Goal: Task Accomplishment & Management: Manage account settings

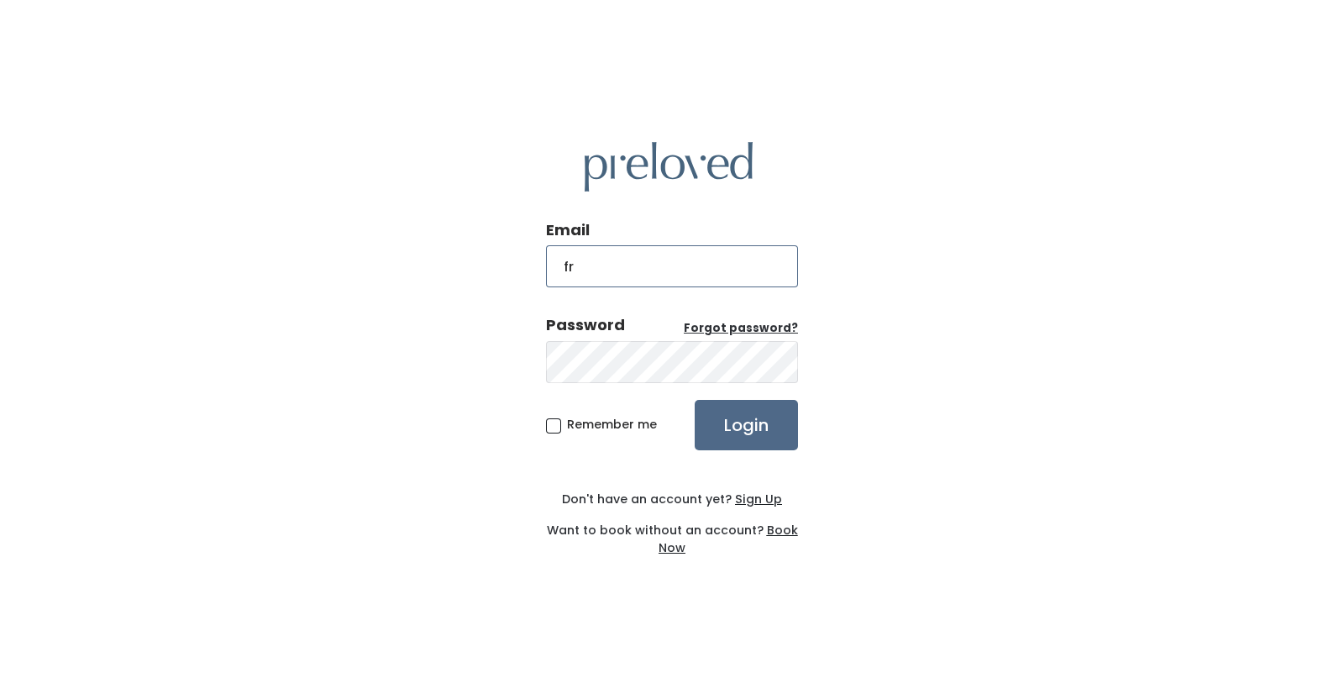
type input "franchisesupport@preloved.love"
click at [695, 400] on input "Login" at bounding box center [746, 425] width 103 height 50
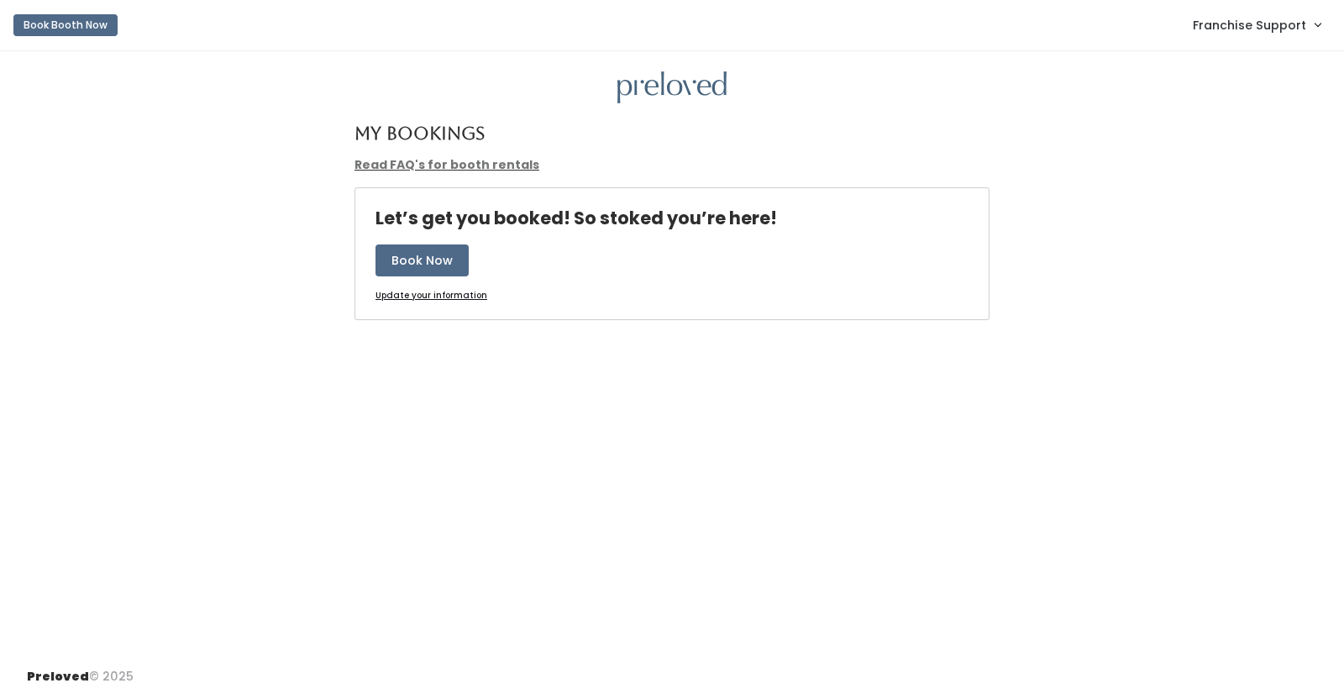
click at [1263, 27] on span "Franchise Support" at bounding box center [1249, 25] width 113 height 18
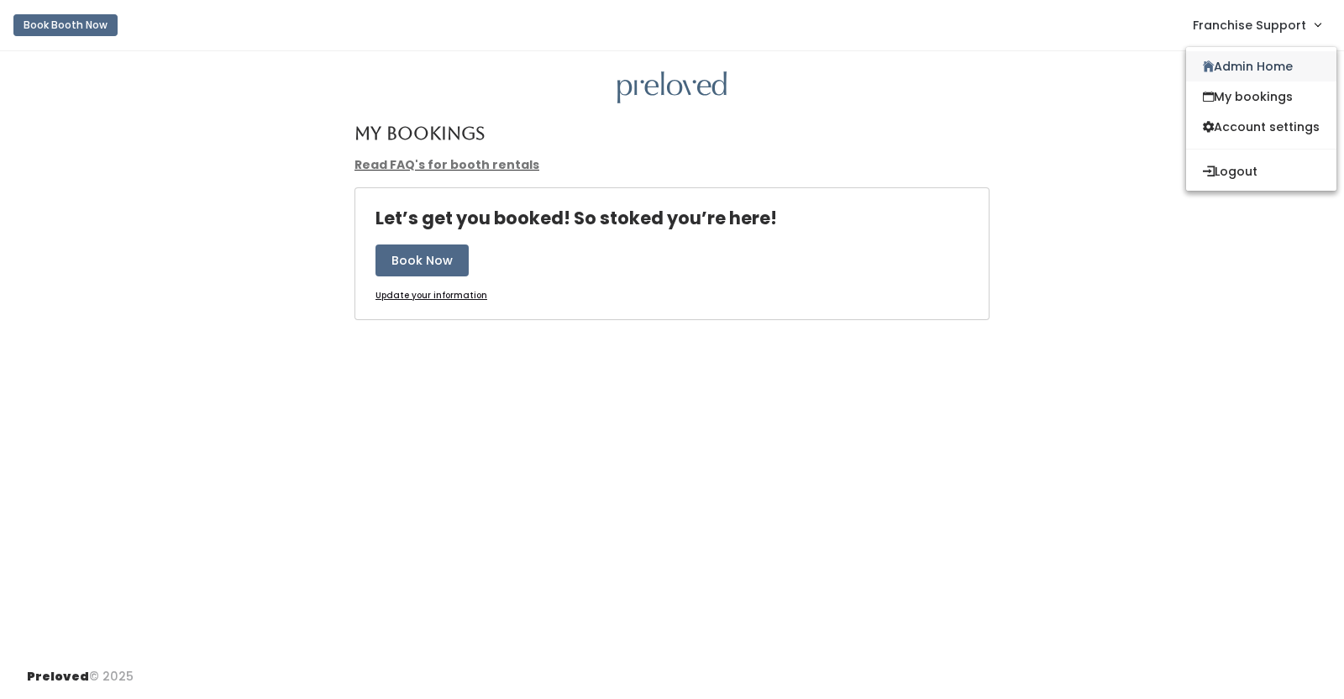
click at [1239, 77] on link "Admin Home" at bounding box center [1261, 66] width 150 height 30
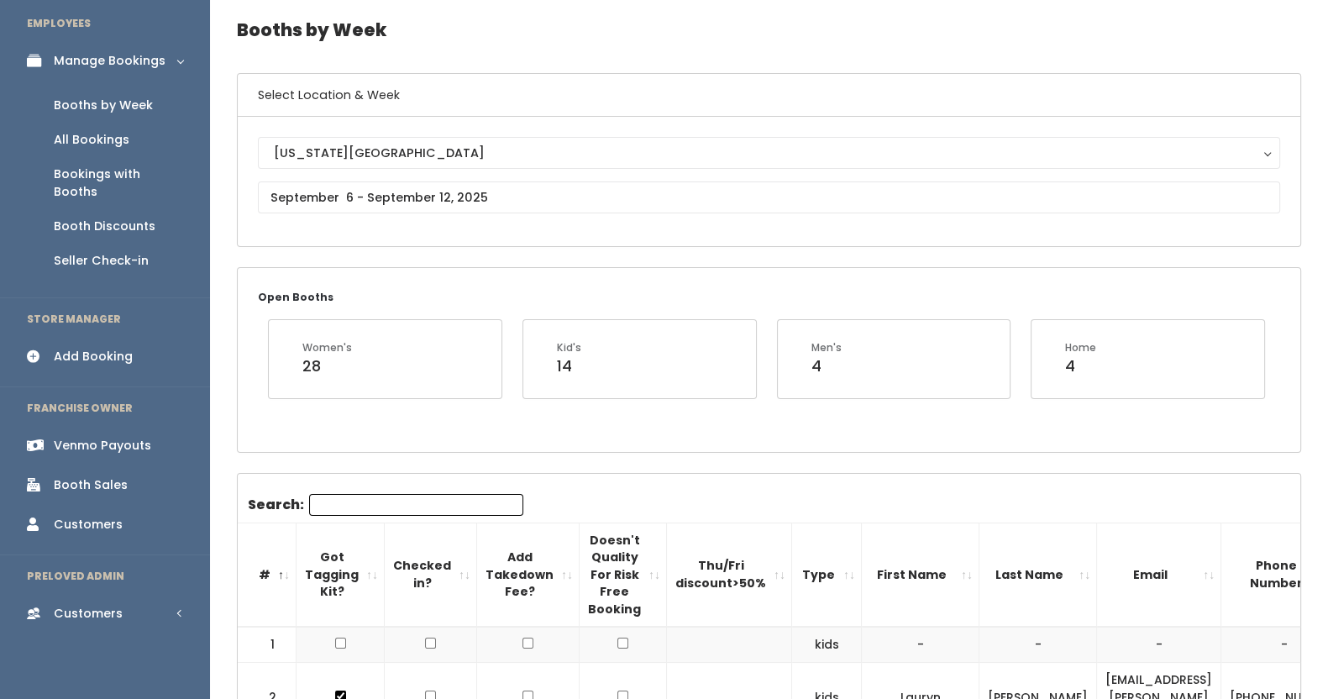
scroll to position [75, 0]
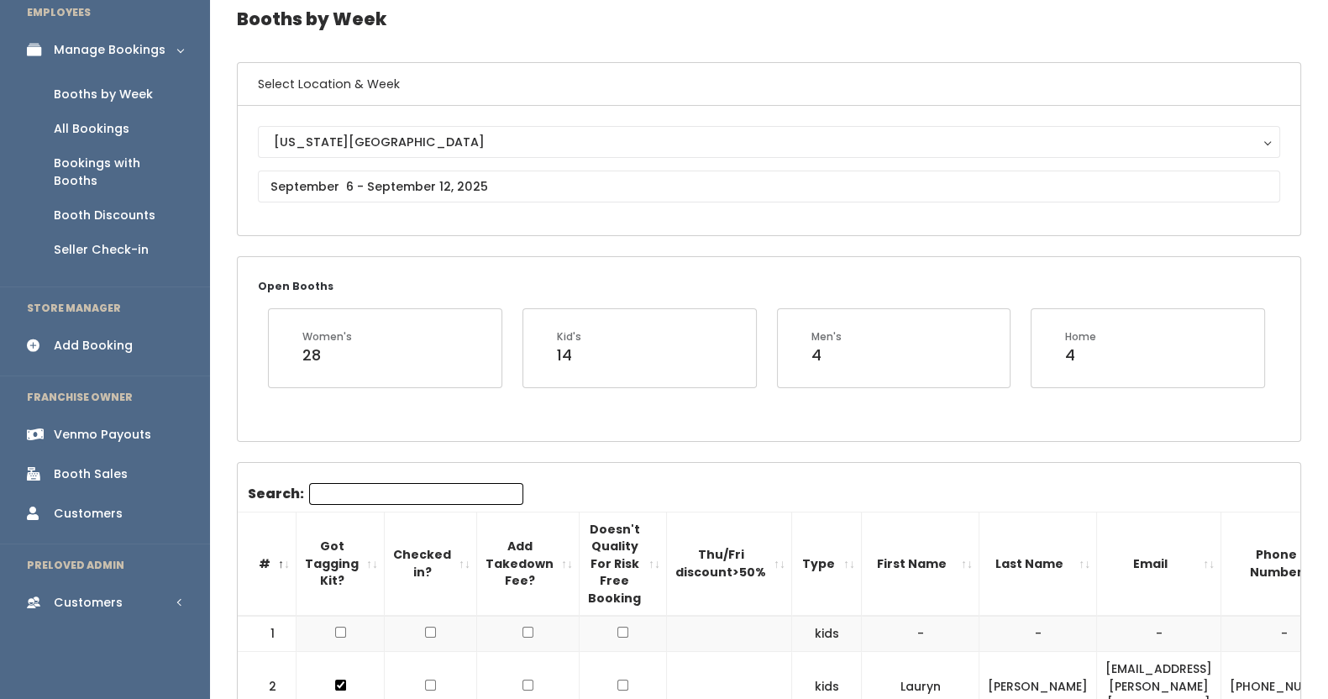
click at [87, 465] on div "Booth Sales" at bounding box center [91, 474] width 74 height 18
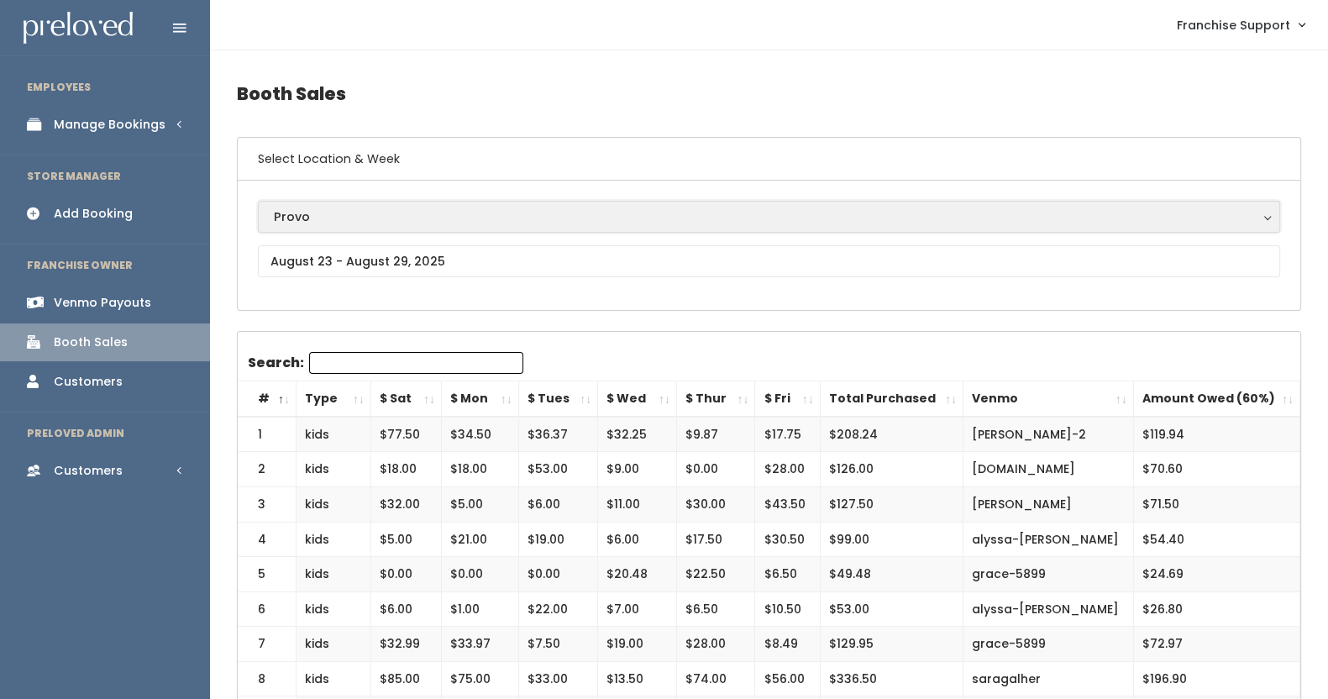
click at [333, 220] on div "Provo" at bounding box center [769, 216] width 990 height 18
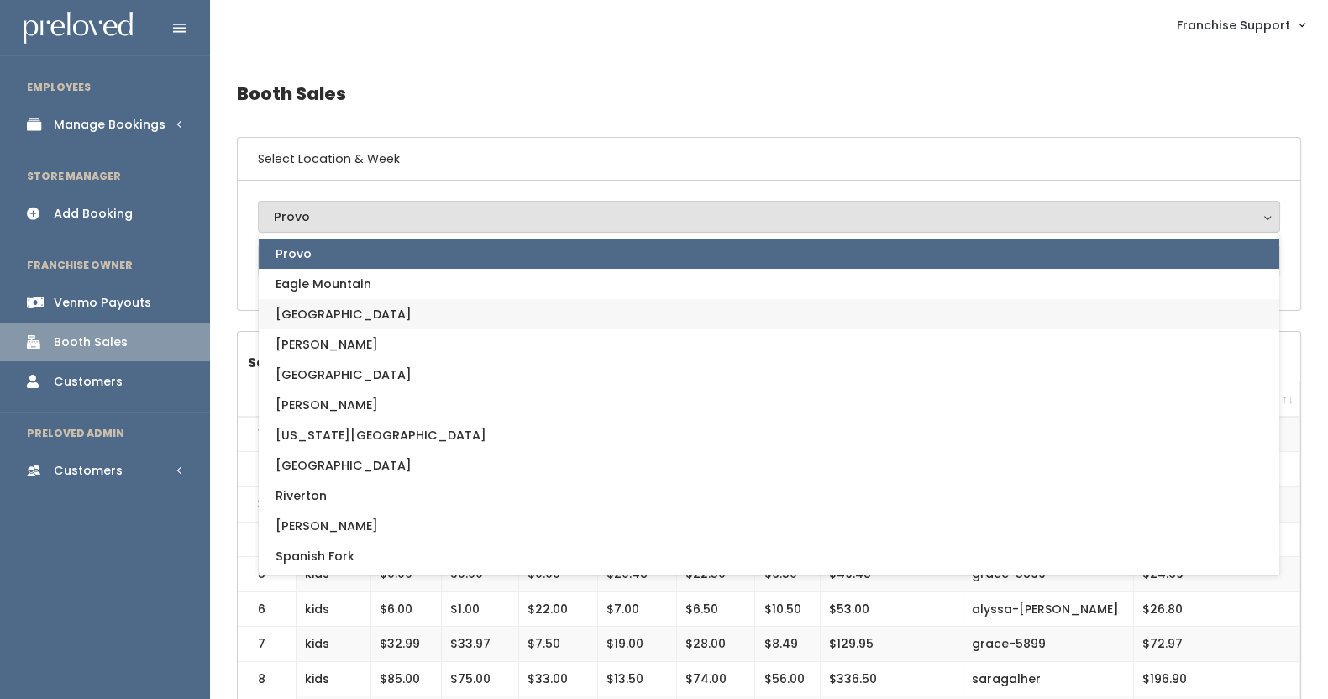
click at [313, 311] on span "[GEOGRAPHIC_DATA]" at bounding box center [343, 314] width 136 height 18
select select "17"
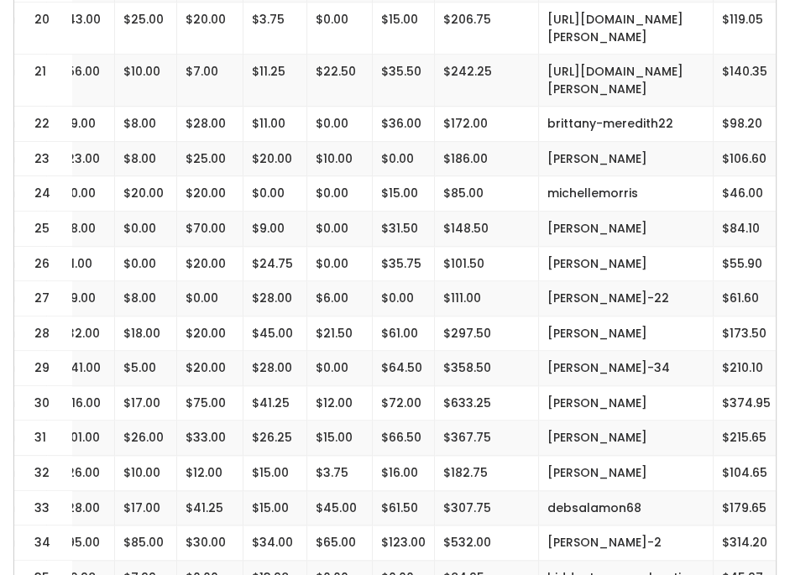
scroll to position [1162, 0]
